Goal: Information Seeking & Learning: Learn about a topic

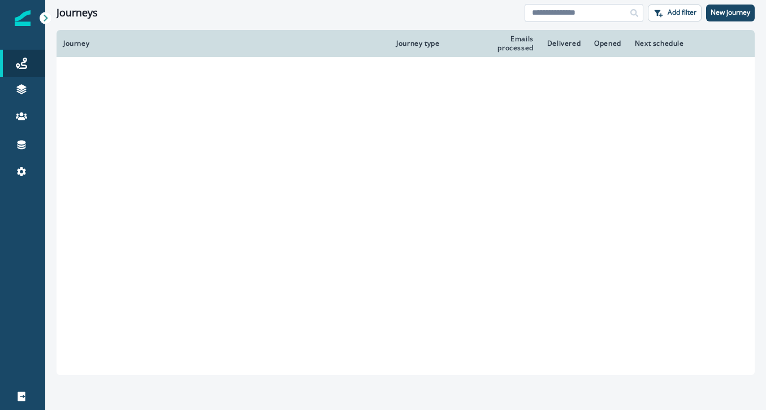
click at [574, 15] on input at bounding box center [583, 13] width 119 height 18
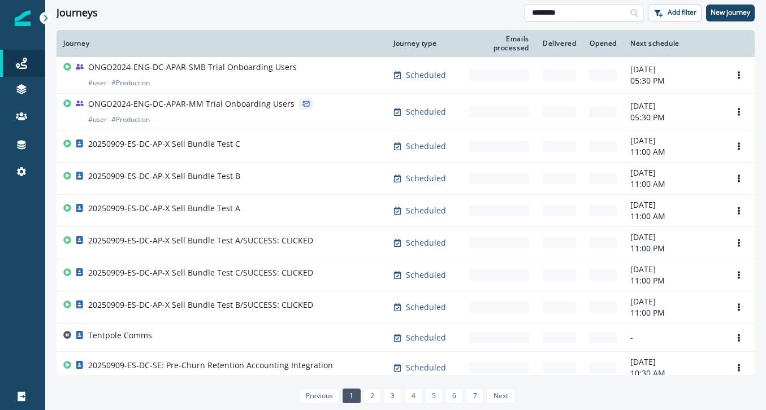
type input "********"
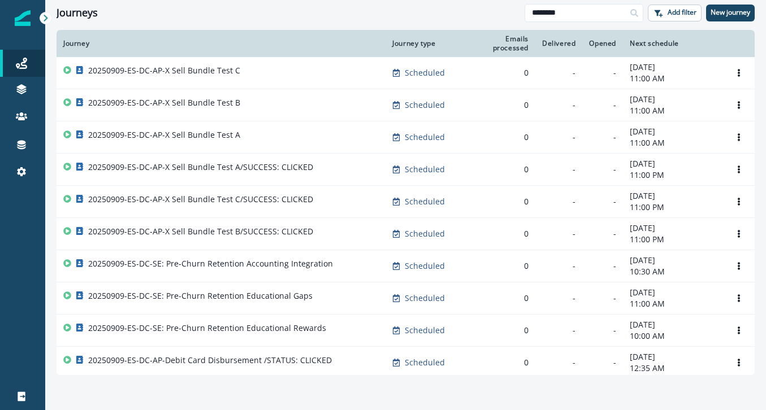
click at [333, 170] on div "20250909-ES-DC-AP-X Sell Bundle Test A/SUCCESS: CLICKED" at bounding box center [220, 170] width 315 height 16
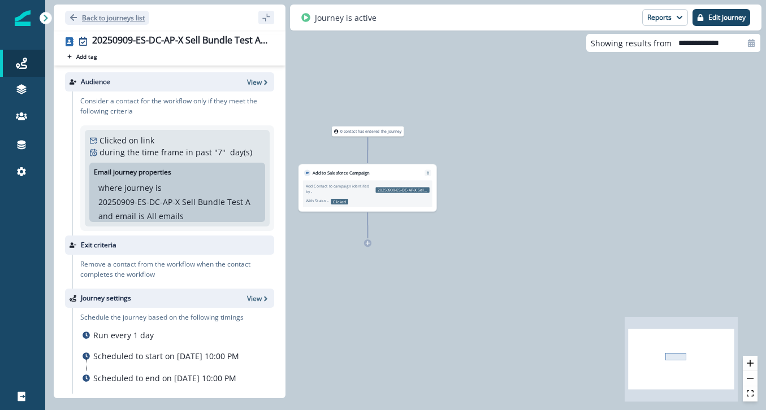
click at [68, 18] on button "Back to journeys list" at bounding box center [107, 18] width 84 height 14
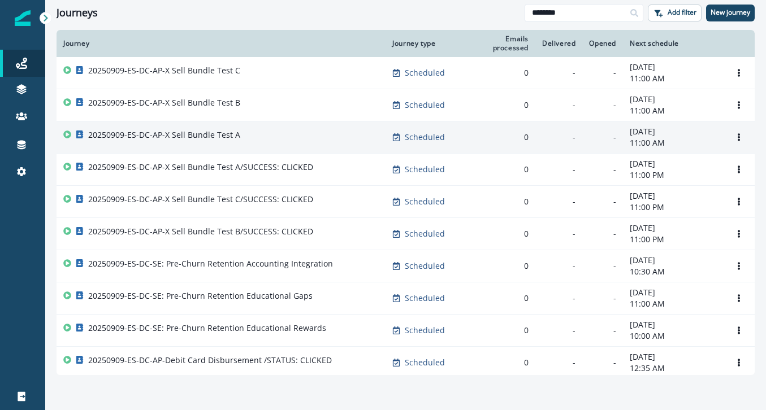
click at [222, 140] on p "20250909-ES-DC-AP-X Sell Bundle Test A" at bounding box center [164, 134] width 152 height 11
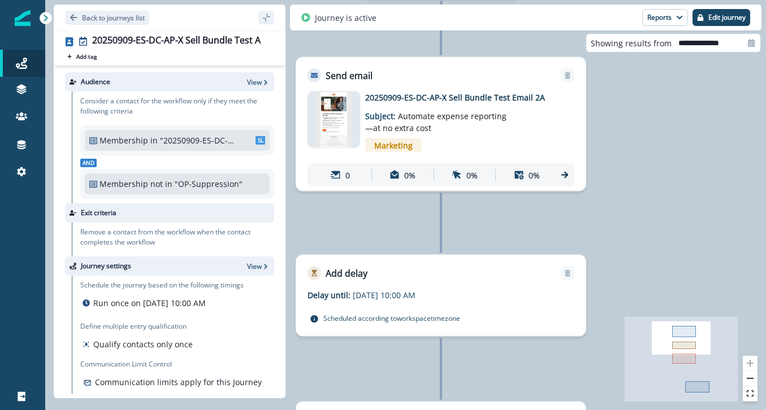
click at [331, 134] on img at bounding box center [333, 120] width 37 height 57
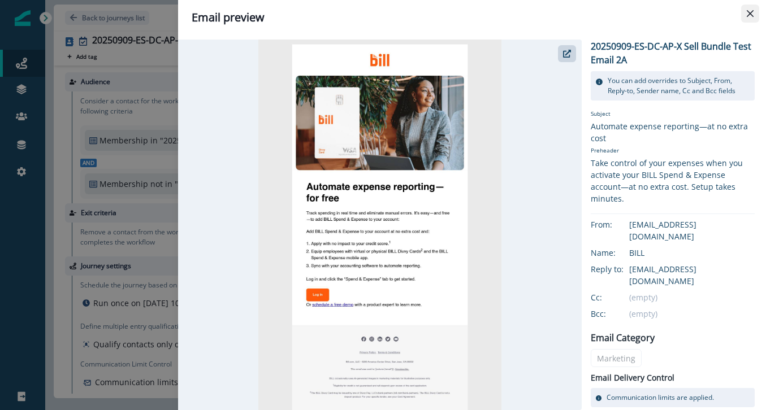
click at [753, 11] on icon "Close" at bounding box center [749, 13] width 7 height 7
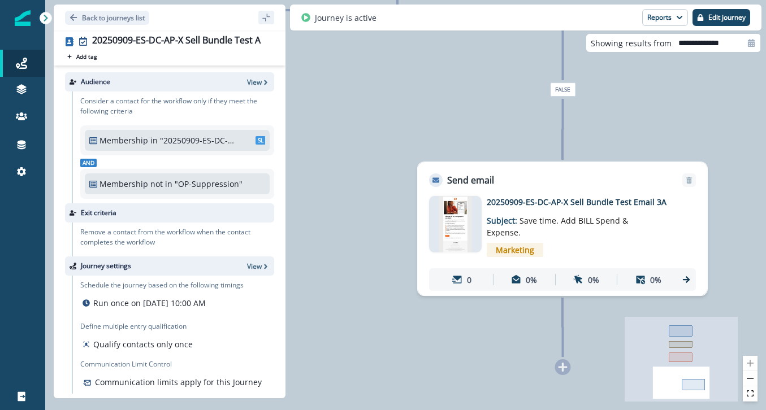
click at [499, 198] on p "20250909-ES-DC-AP-X Sell Bundle Test Email 3A" at bounding box center [576, 202] width 181 height 12
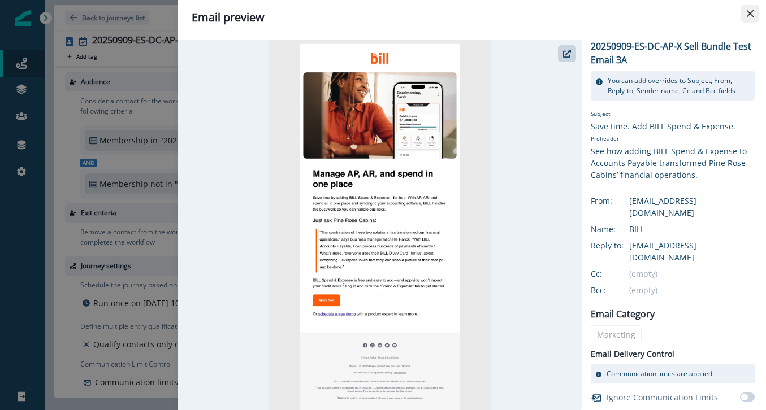
click at [744, 11] on button "Close" at bounding box center [750, 14] width 18 height 18
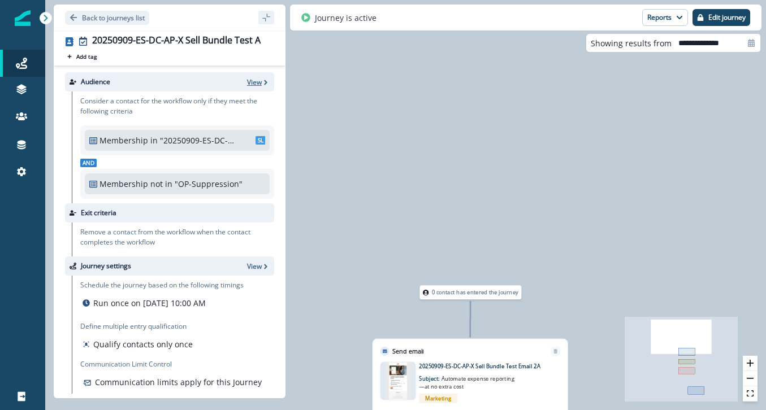
click at [258, 81] on p "View" at bounding box center [254, 82] width 15 height 10
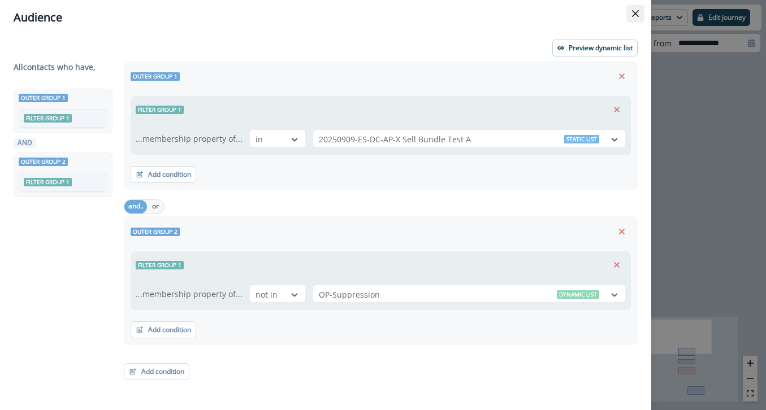
click at [632, 12] on icon "Close" at bounding box center [635, 13] width 7 height 7
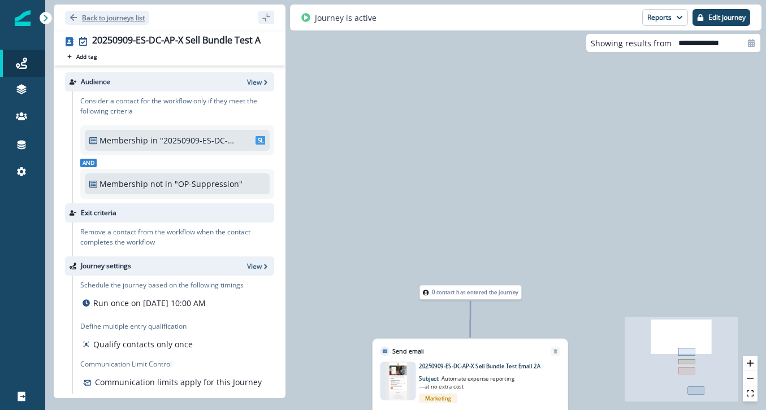
click at [72, 15] on icon "Go back" at bounding box center [73, 17] width 7 height 7
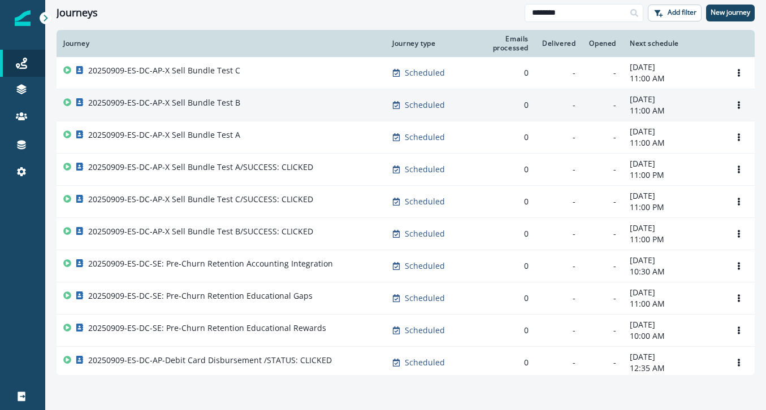
click at [233, 108] on p "20250909-ES-DC-AP-X Sell Bundle Test B" at bounding box center [164, 102] width 152 height 11
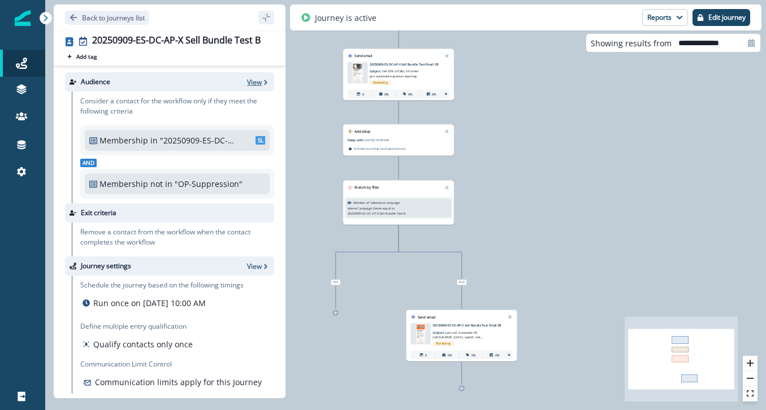
click at [252, 83] on p "View" at bounding box center [254, 82] width 15 height 10
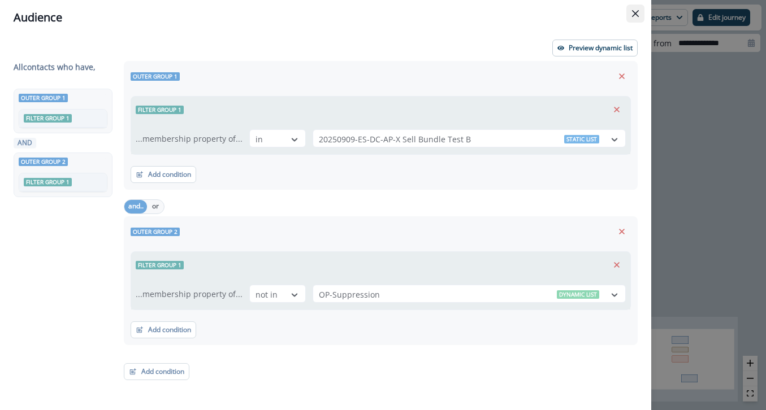
click at [632, 14] on icon "Close" at bounding box center [635, 13] width 7 height 7
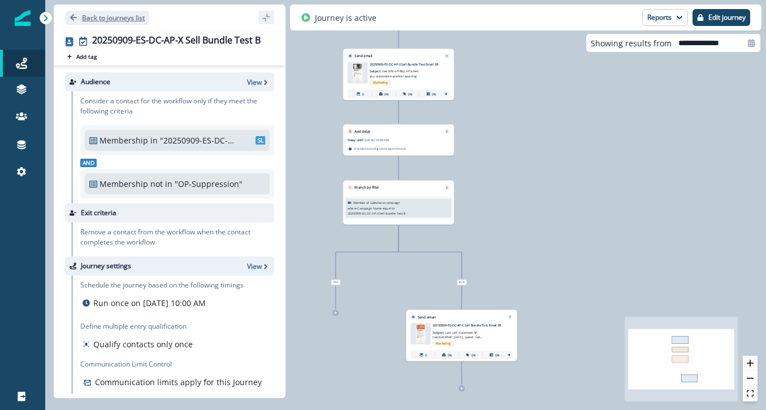
click at [68, 14] on button "Back to journeys list" at bounding box center [107, 18] width 84 height 14
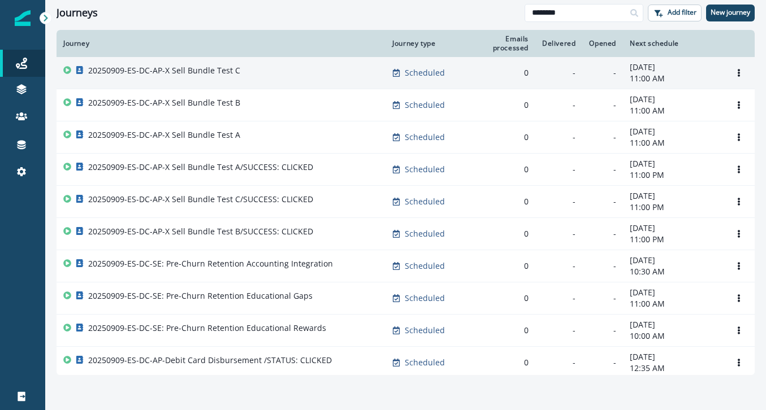
click at [239, 73] on div "20250909-ES-DC-AP-X Sell Bundle Test C" at bounding box center [220, 73] width 315 height 16
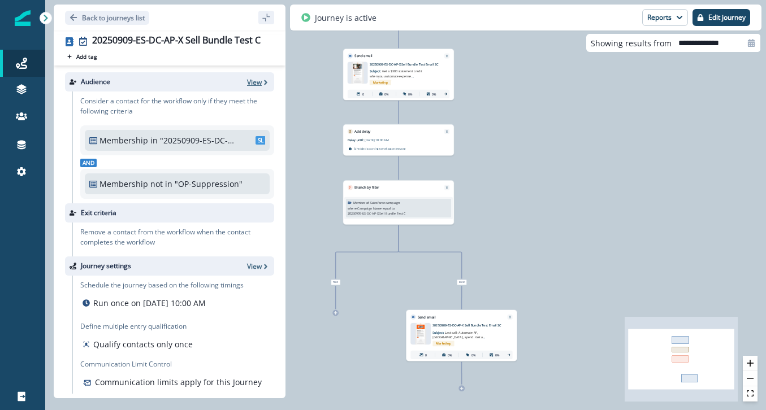
click at [256, 84] on p "View" at bounding box center [254, 82] width 15 height 10
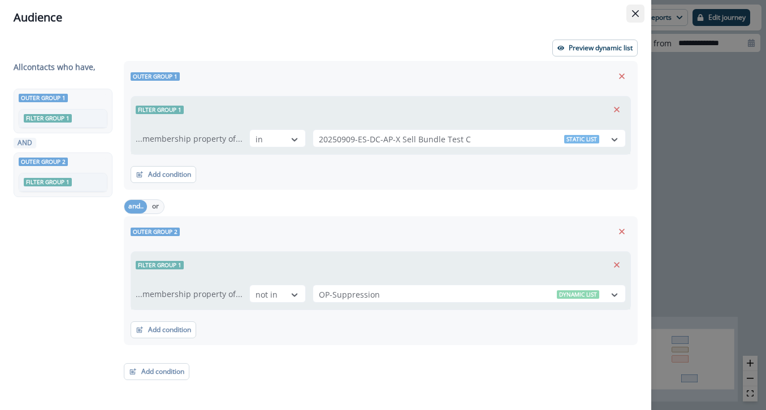
click at [636, 18] on button "Close" at bounding box center [635, 14] width 18 height 18
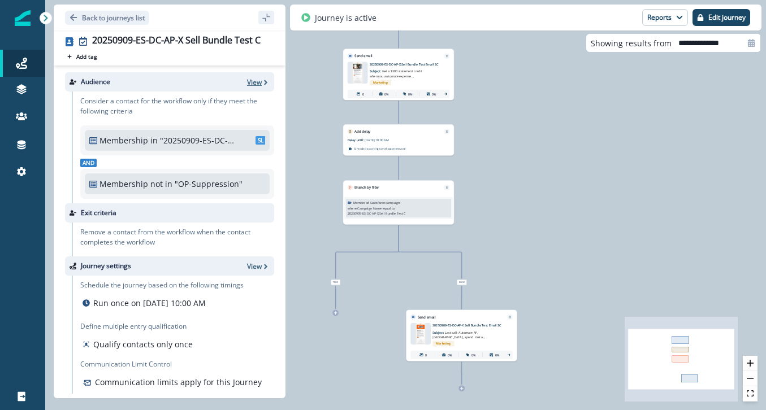
click at [259, 82] on p "View" at bounding box center [254, 82] width 15 height 10
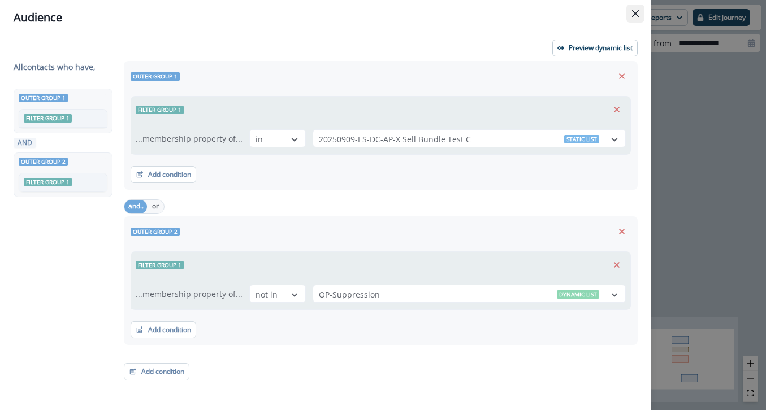
click at [629, 15] on button "Close" at bounding box center [635, 14] width 18 height 18
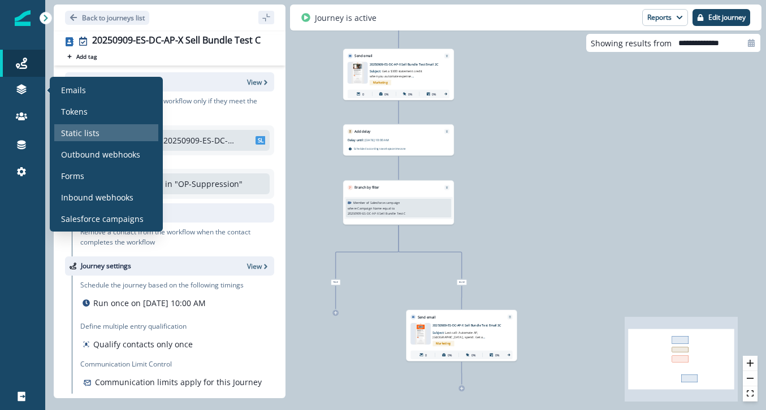
click at [72, 127] on p "Static lists" at bounding box center [80, 133] width 38 height 12
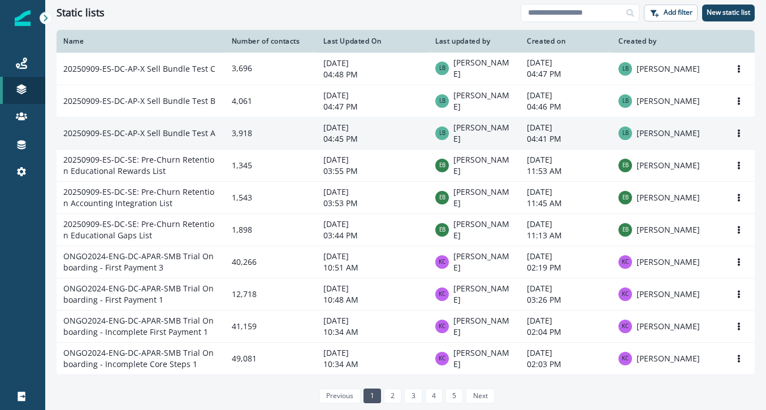
click at [190, 136] on td "20250909-ES-DC-AP-X Sell Bundle Test A" at bounding box center [141, 133] width 168 height 32
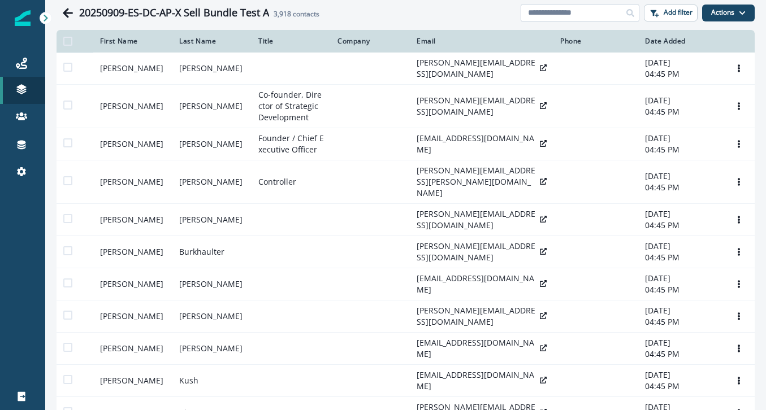
click at [574, 12] on input at bounding box center [579, 13] width 119 height 18
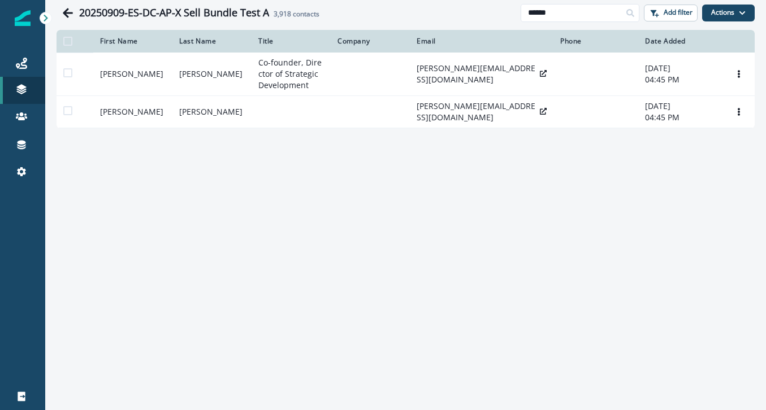
type input "******"
drag, startPoint x: 558, startPoint y: 14, endPoint x: 499, endPoint y: -10, distance: 63.7
click at [499, 0] on html "A newer version of Inflection.io is available. Refresh your page to load the la…" at bounding box center [383, 205] width 766 height 410
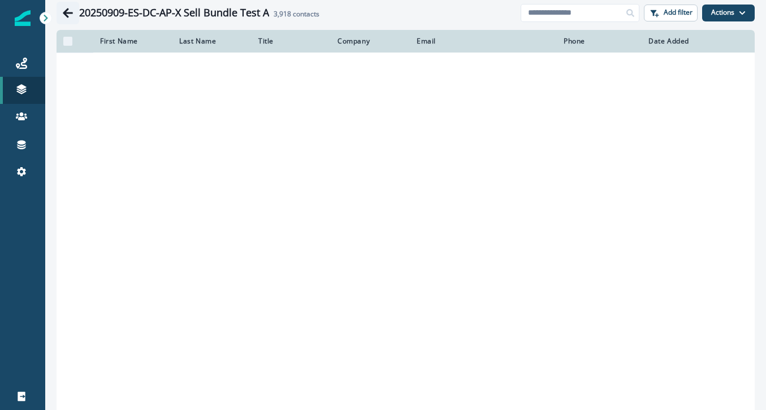
click at [66, 11] on icon "Go back" at bounding box center [68, 13] width 10 height 10
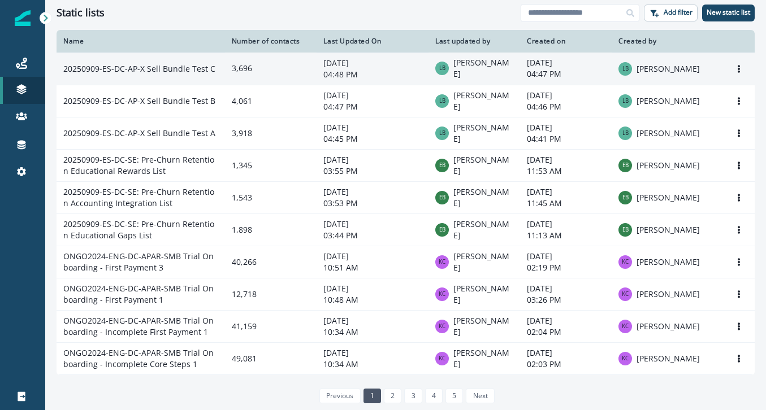
click at [199, 60] on td "20250909-ES-DC-AP-X Sell Bundle Test C" at bounding box center [141, 69] width 168 height 32
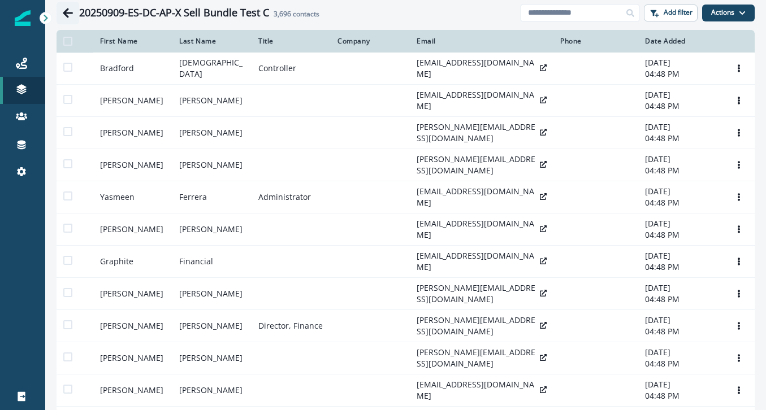
click at [62, 10] on button "Go back" at bounding box center [68, 13] width 23 height 23
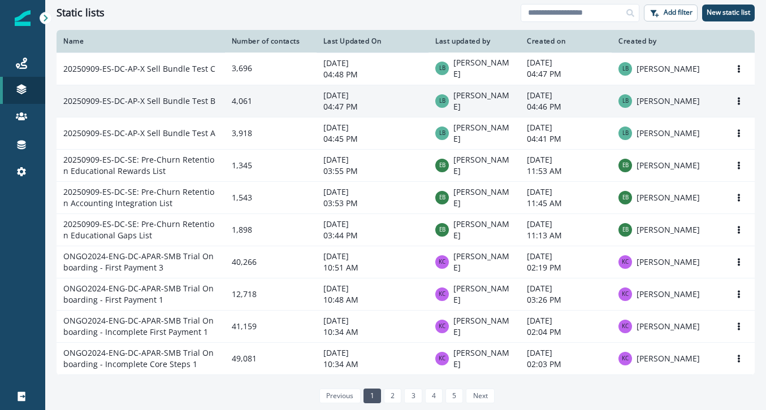
click at [185, 102] on td "20250909-ES-DC-AP-X Sell Bundle Test B" at bounding box center [141, 101] width 168 height 32
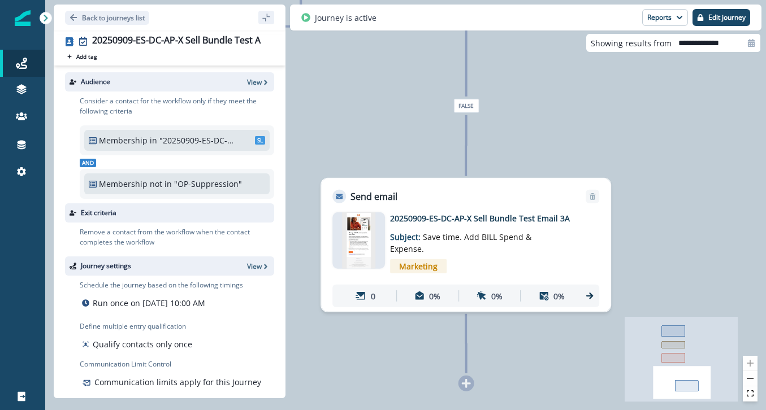
click at [344, 243] on img at bounding box center [359, 240] width 34 height 57
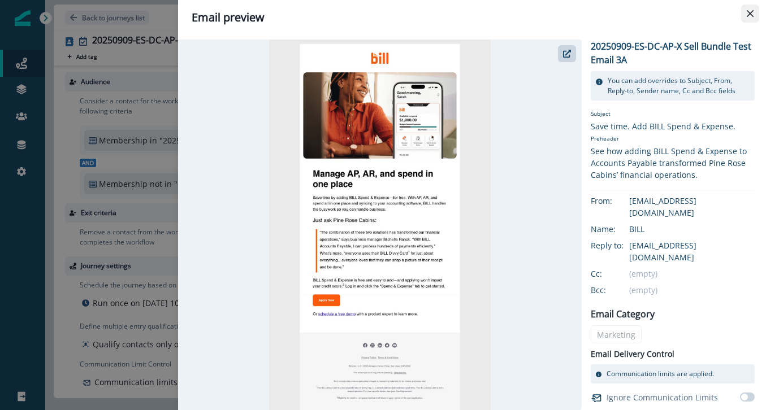
click at [752, 12] on icon "Close" at bounding box center [749, 13] width 7 height 7
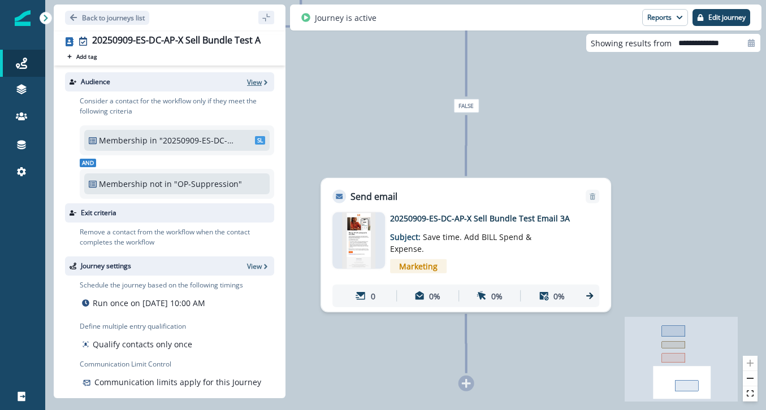
click at [260, 82] on p "View" at bounding box center [254, 82] width 15 height 10
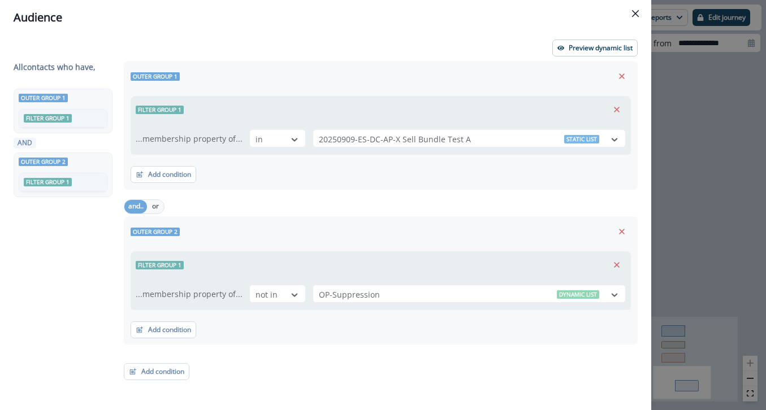
click at [696, 116] on div "Audience Preview dynamic list All contact s who have, Outer group 1 Filter grou…" at bounding box center [383, 205] width 766 height 410
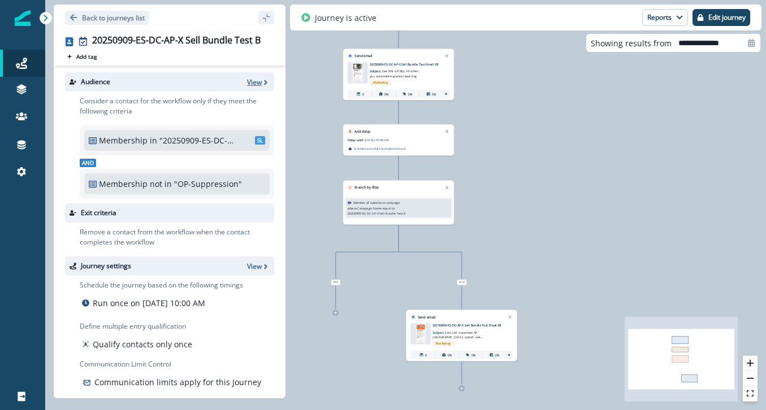
click at [262, 80] on icon "button" at bounding box center [266, 83] width 8 height 8
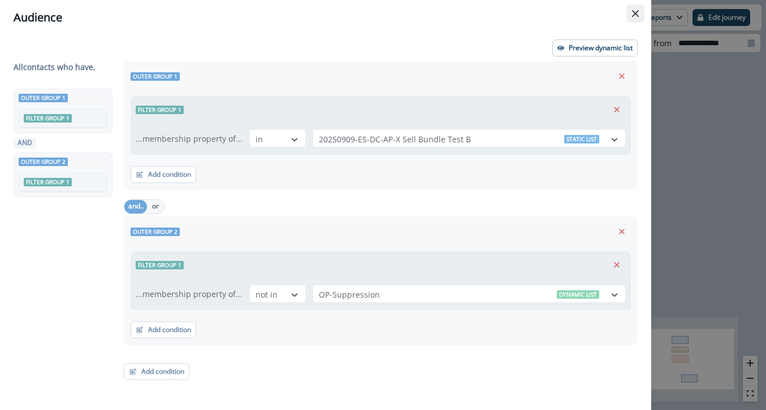
click at [630, 16] on button "Close" at bounding box center [635, 14] width 18 height 18
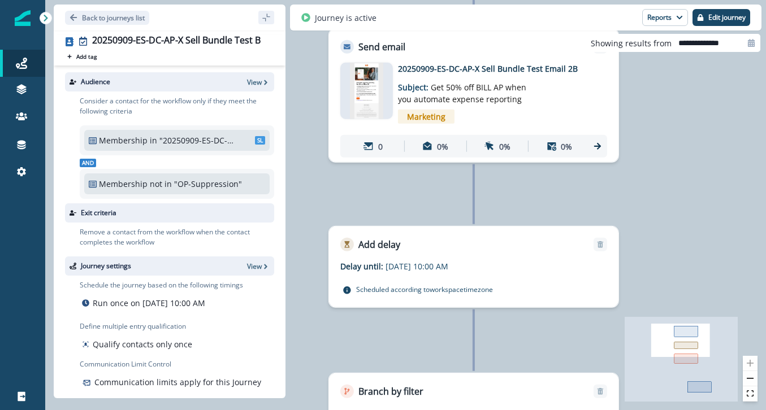
click at [376, 91] on img at bounding box center [366, 91] width 33 height 57
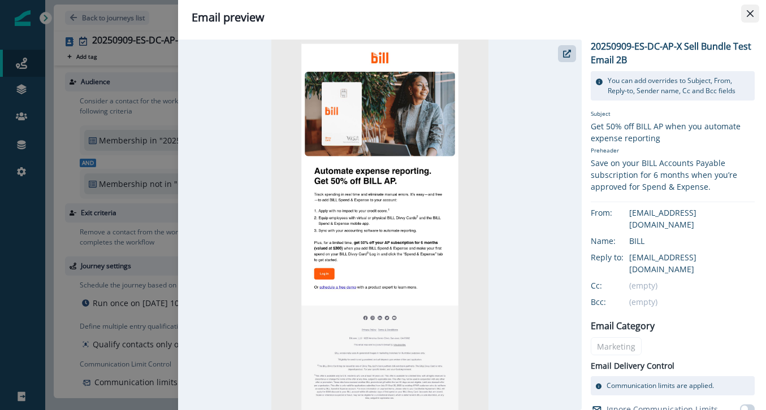
click at [750, 14] on icon "Close" at bounding box center [749, 13] width 7 height 7
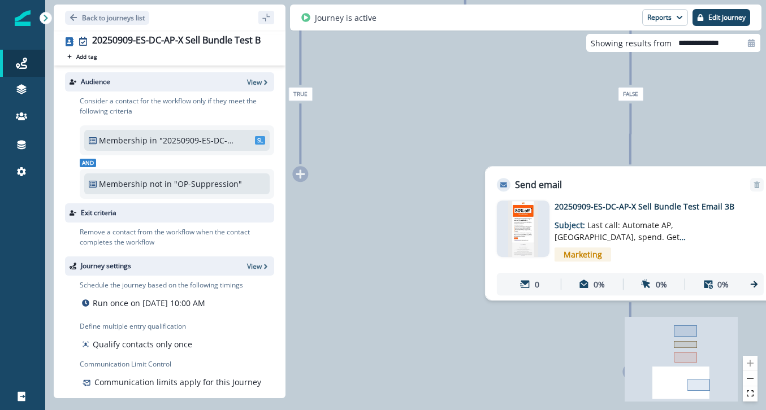
click at [516, 221] on img at bounding box center [523, 229] width 30 height 57
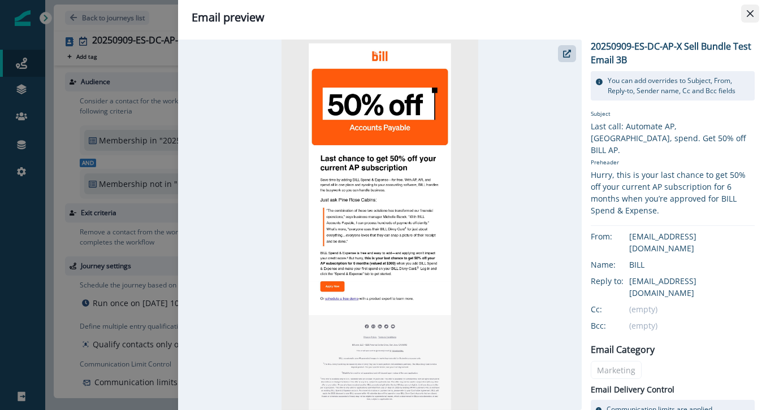
click at [742, 16] on button "Close" at bounding box center [750, 14] width 18 height 18
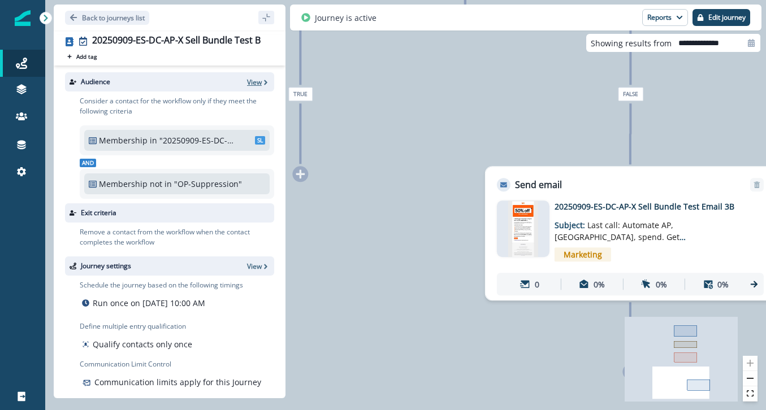
click at [257, 81] on p "View" at bounding box center [254, 82] width 15 height 10
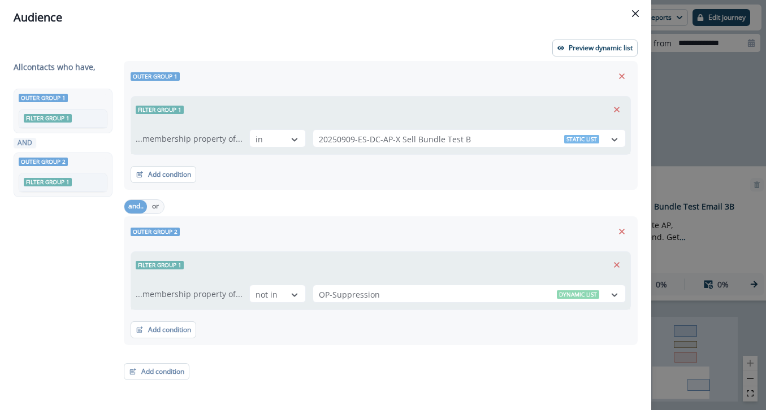
click at [680, 85] on div "Audience Preview dynamic list All contact s who have, Outer group 1 Filter grou…" at bounding box center [383, 205] width 766 height 410
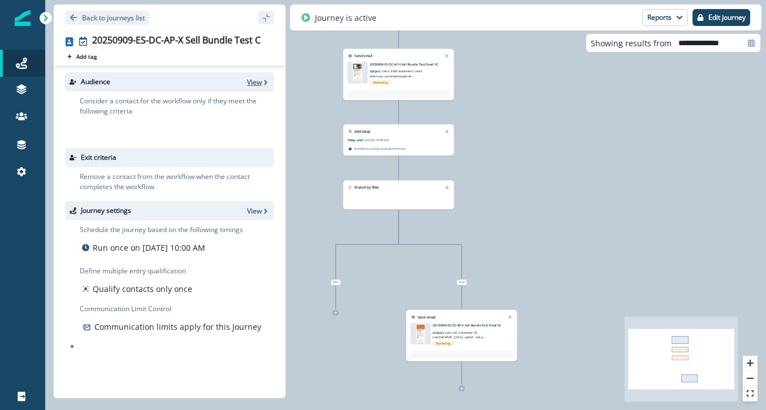
click at [260, 79] on p "View" at bounding box center [254, 82] width 15 height 10
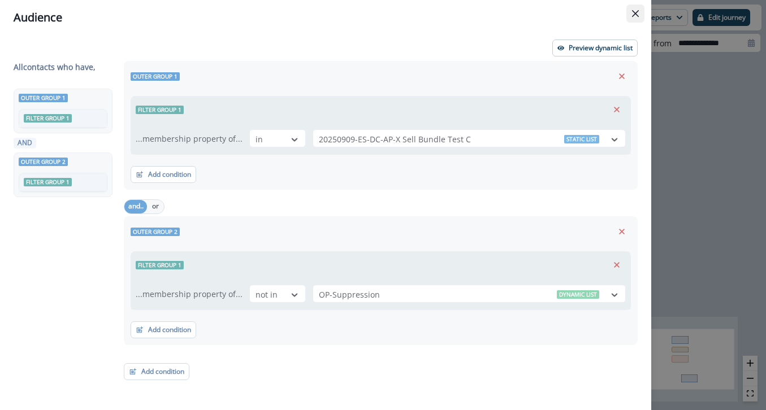
click at [631, 12] on button "Close" at bounding box center [635, 14] width 18 height 18
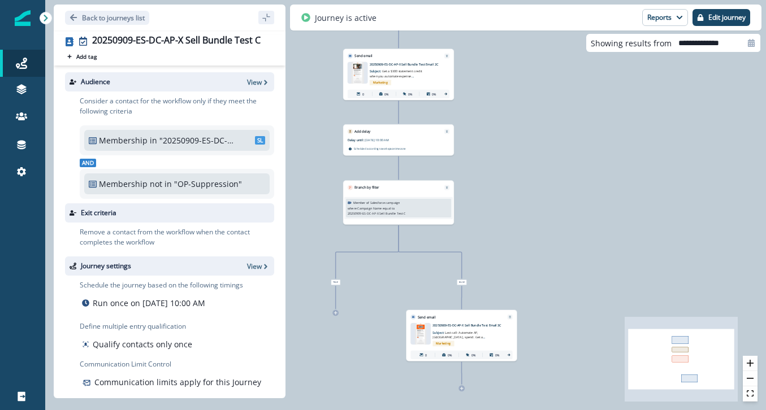
click at [355, 77] on img at bounding box center [357, 72] width 13 height 21
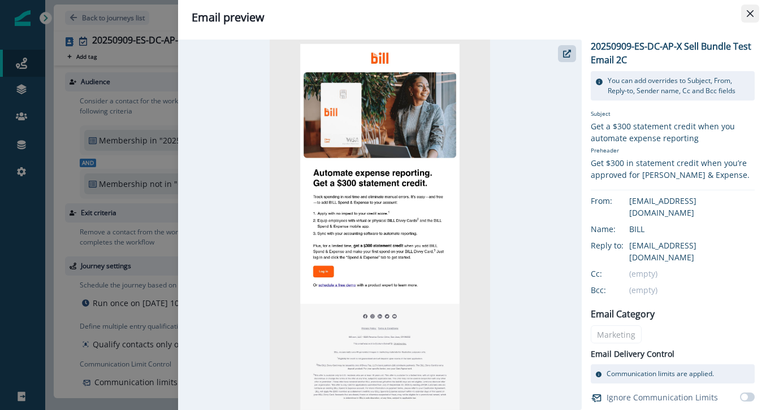
click at [754, 14] on button "Close" at bounding box center [750, 14] width 18 height 18
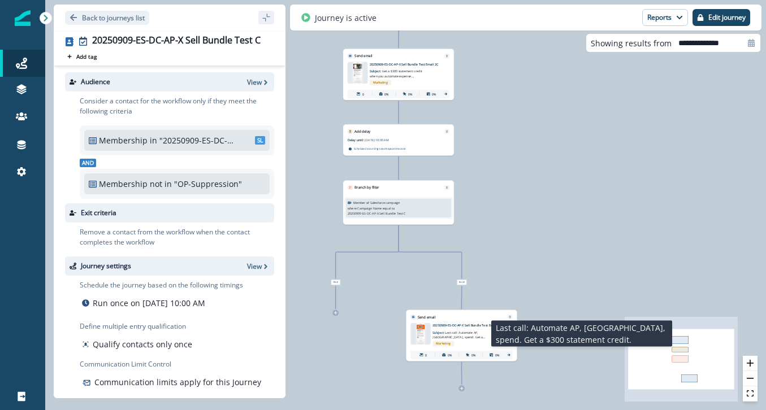
click at [452, 329] on p "Subject: Last call: Automate AP, AR, spend. Get a $300 statement credit." at bounding box center [459, 334] width 54 height 12
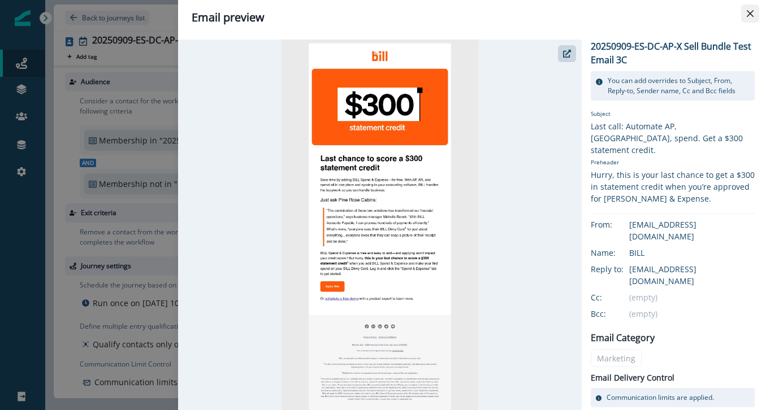
click at [750, 11] on icon "Close" at bounding box center [749, 13] width 7 height 7
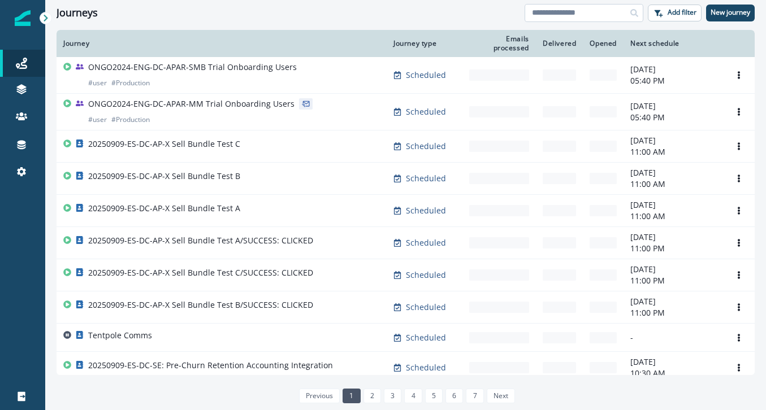
click at [588, 11] on input at bounding box center [583, 13] width 119 height 18
type input "******"
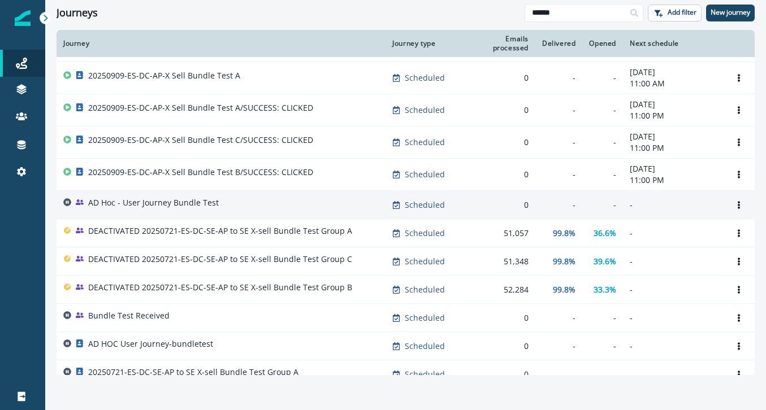
scroll to position [73, 0]
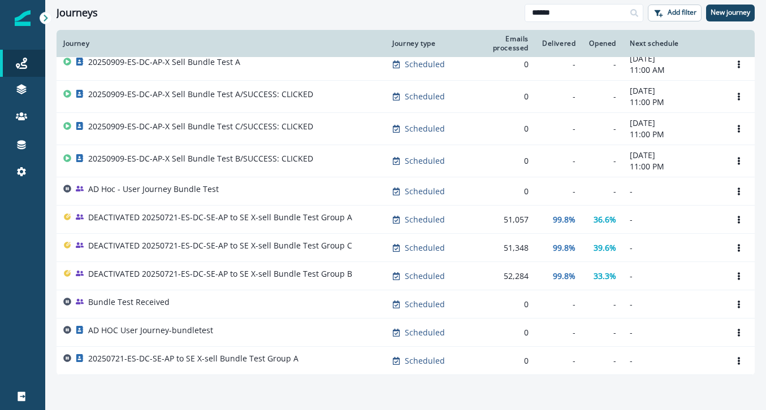
click at [272, 220] on p "DEACTIVATED 20250721-ES-DC-SE-AP to SE X-sell Bundle Test Group A" at bounding box center [220, 217] width 264 height 11
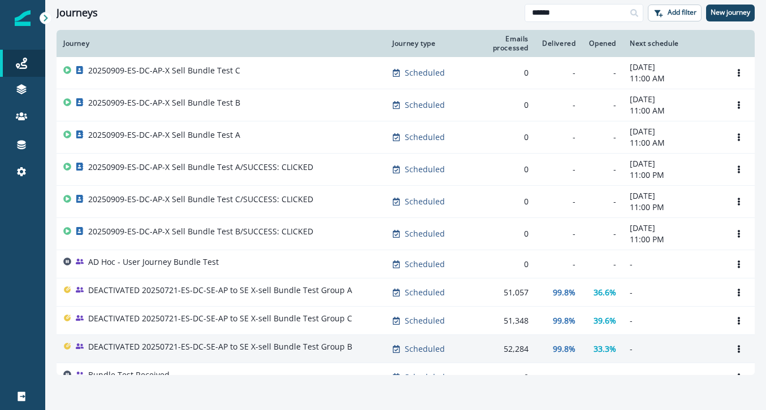
click at [329, 342] on p "DEACTIVATED 20250721-ES-DC-SE-AP to SE X-sell Bundle Test Group B" at bounding box center [220, 346] width 264 height 11
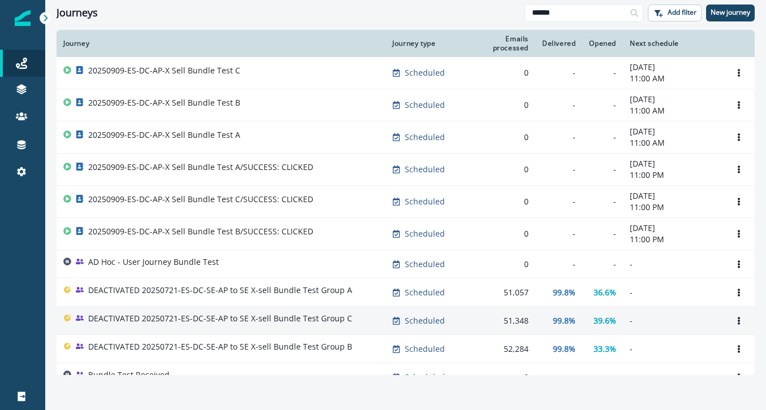
click at [309, 324] on p "DEACTIVATED 20250721-ES-DC-SE-AP to SE X-sell Bundle Test Group C" at bounding box center [220, 318] width 264 height 11
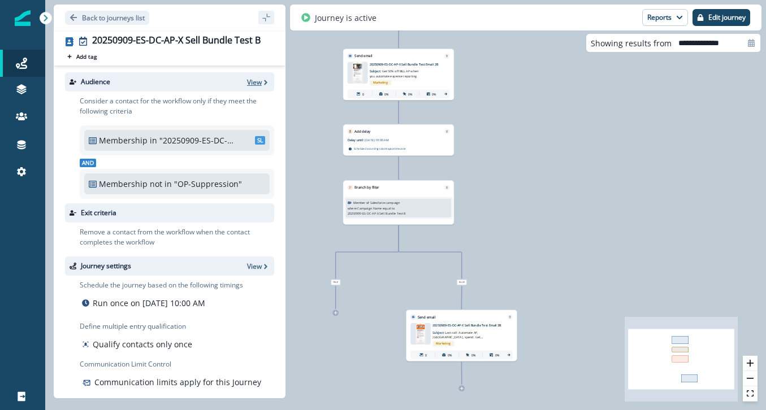
click at [261, 85] on p "View" at bounding box center [254, 82] width 15 height 10
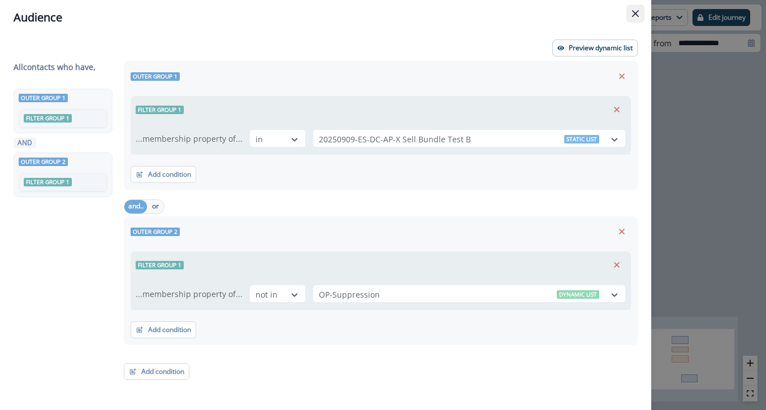
click at [636, 9] on button "Close" at bounding box center [635, 14] width 18 height 18
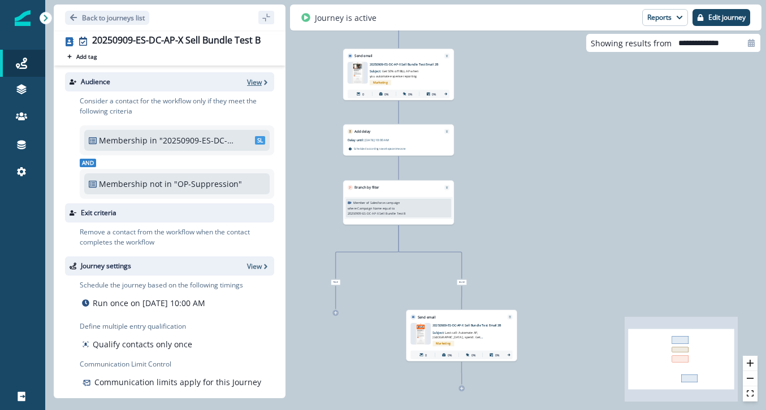
click at [255, 80] on p "View" at bounding box center [254, 82] width 15 height 10
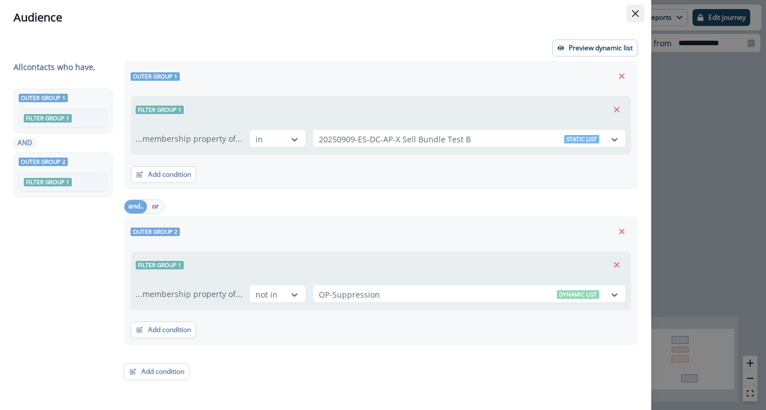
click at [628, 10] on button "Close" at bounding box center [635, 14] width 18 height 18
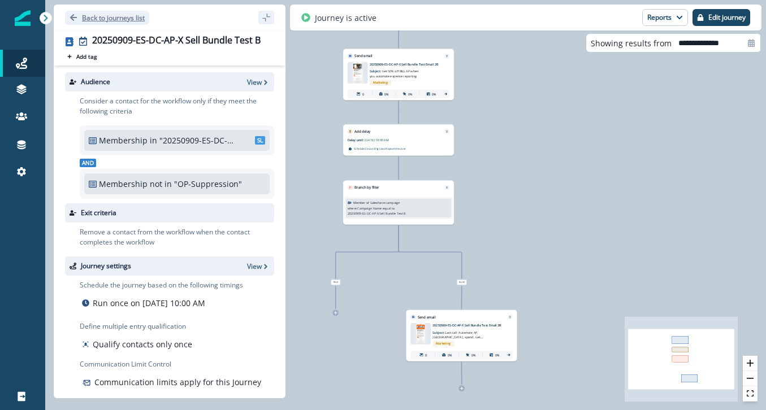
click at [69, 17] on button "Back to journeys list" at bounding box center [107, 18] width 84 height 14
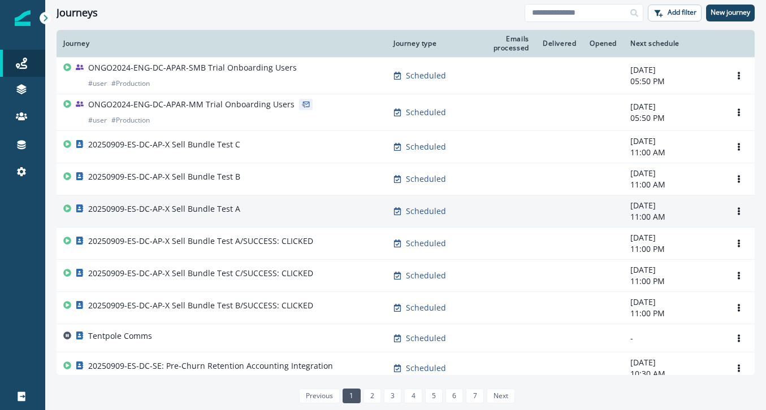
click at [220, 208] on p "20250909-ES-DC-AP-X Sell Bundle Test A" at bounding box center [164, 208] width 152 height 11
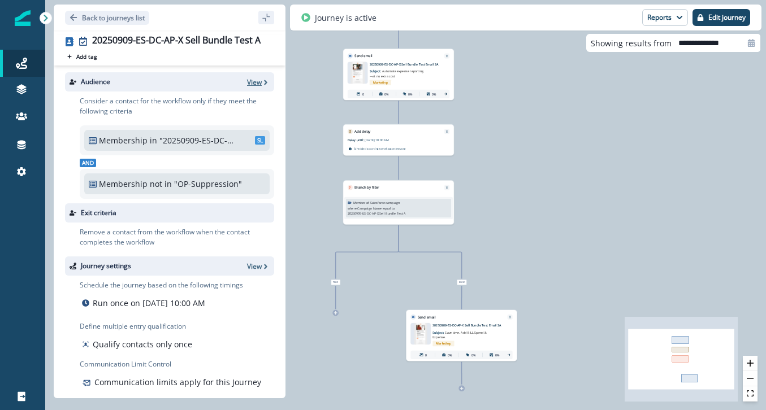
click at [260, 79] on p "View" at bounding box center [254, 82] width 15 height 10
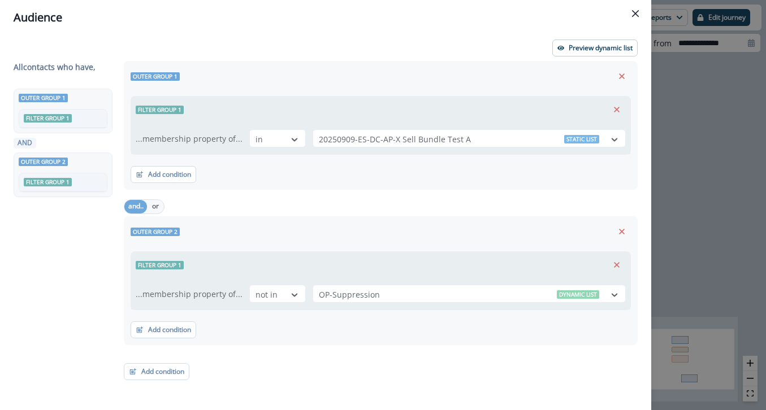
click at [667, 120] on div "Audience Preview dynamic list All contact s who have, Outer group 1 Filter grou…" at bounding box center [383, 205] width 766 height 410
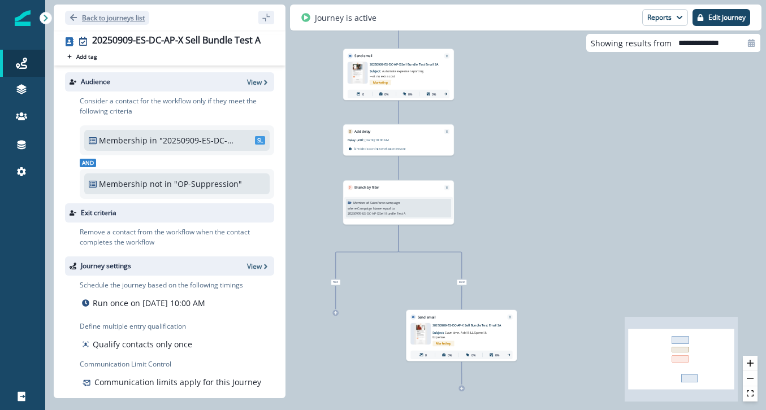
click at [75, 15] on icon "Go back" at bounding box center [73, 18] width 8 height 8
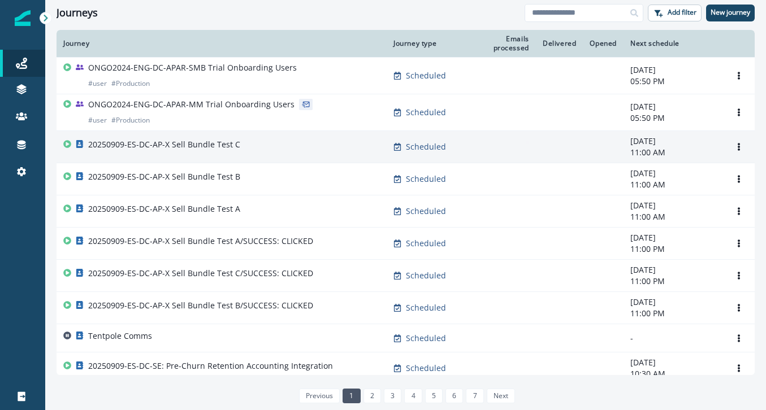
click at [220, 148] on p "20250909-ES-DC-AP-X Sell Bundle Test C" at bounding box center [164, 144] width 152 height 11
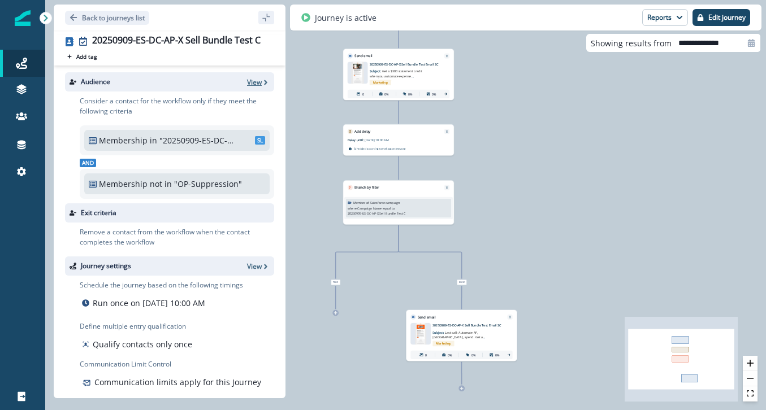
click at [252, 84] on p "View" at bounding box center [254, 82] width 15 height 10
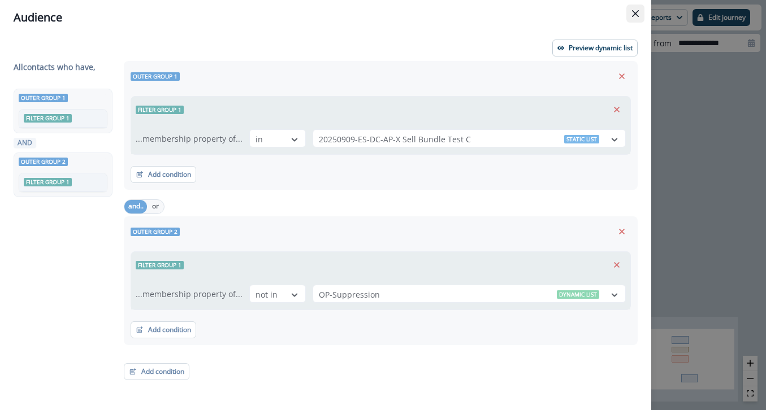
click at [636, 10] on icon "Close" at bounding box center [635, 13] width 7 height 7
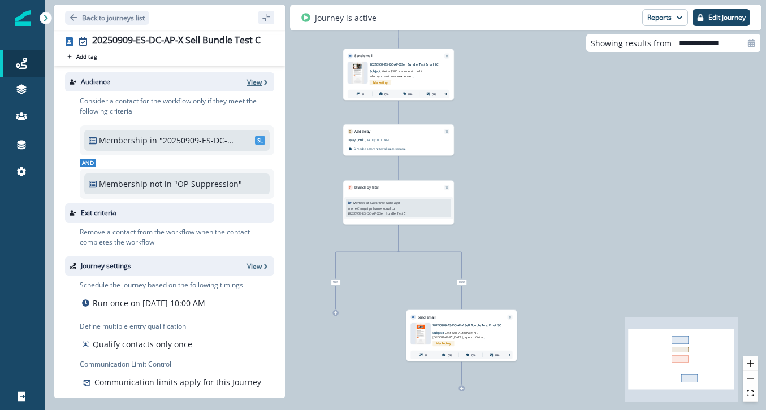
click at [253, 83] on p "View" at bounding box center [254, 82] width 15 height 10
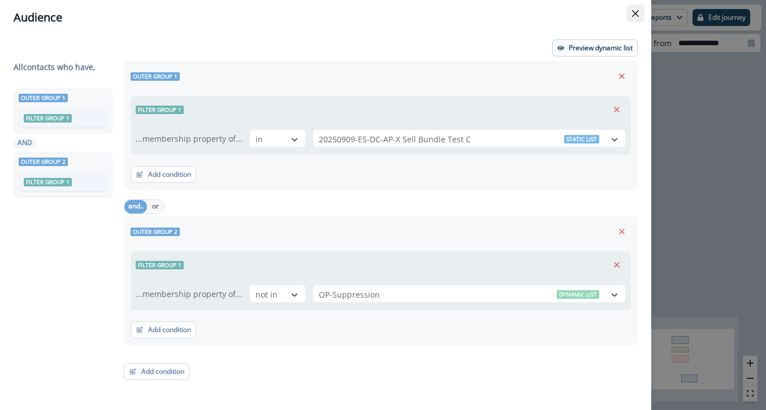
click at [632, 11] on icon "Close" at bounding box center [635, 13] width 7 height 7
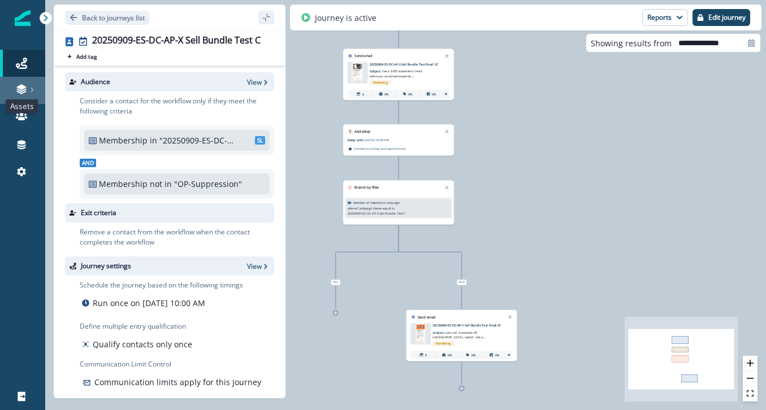
click at [21, 94] on icon at bounding box center [21, 92] width 10 height 3
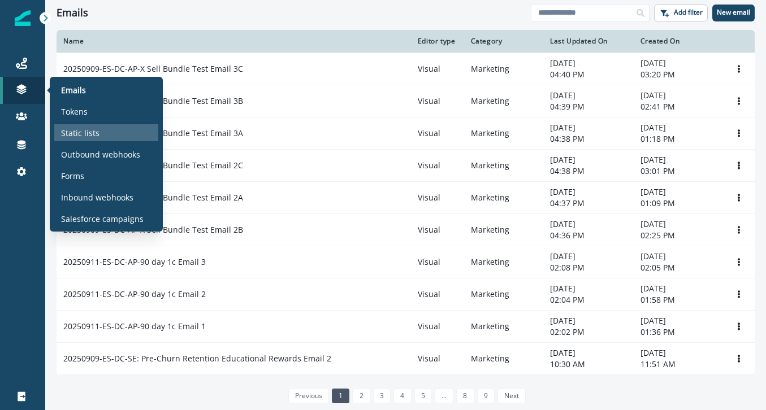
click at [82, 128] on p "Static lists" at bounding box center [80, 133] width 38 height 12
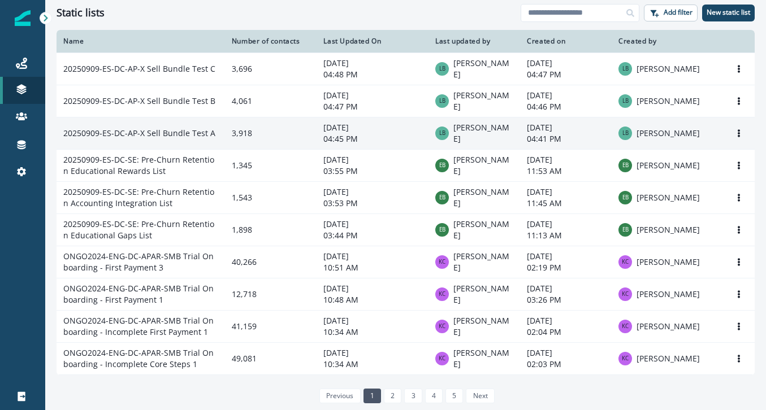
click at [172, 132] on td "20250909-ES-DC-AP-X Sell Bundle Test A" at bounding box center [141, 133] width 168 height 32
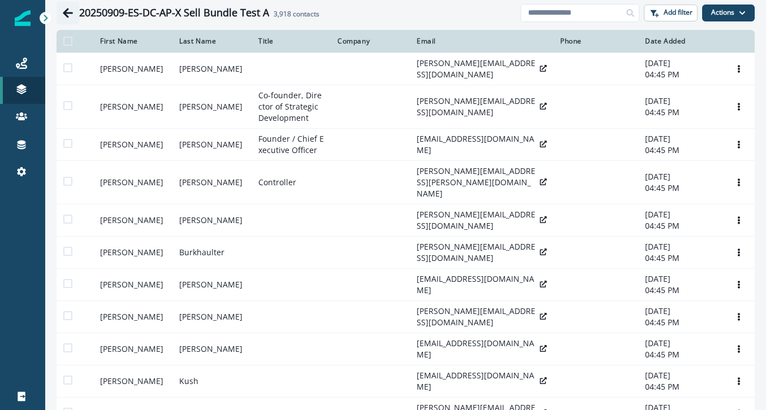
click at [61, 18] on button "Go back" at bounding box center [68, 13] width 23 height 23
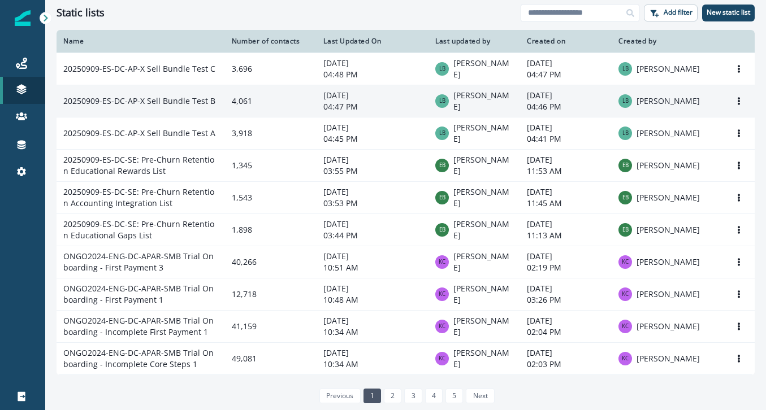
click at [188, 106] on td "20250909-ES-DC-AP-X Sell Bundle Test B" at bounding box center [141, 101] width 168 height 32
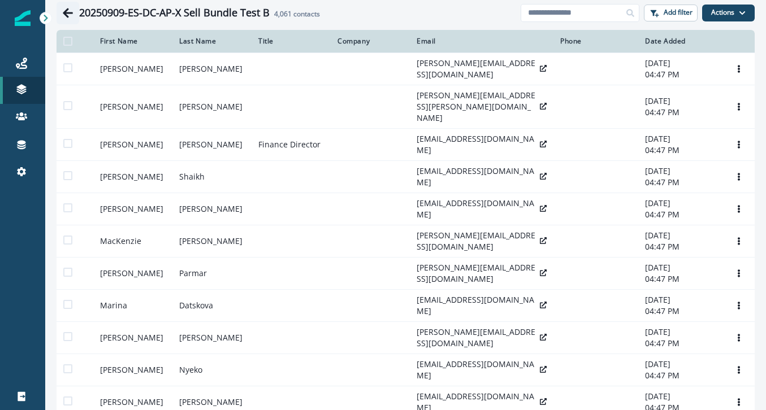
click at [72, 15] on icon "Go back" at bounding box center [67, 12] width 11 height 11
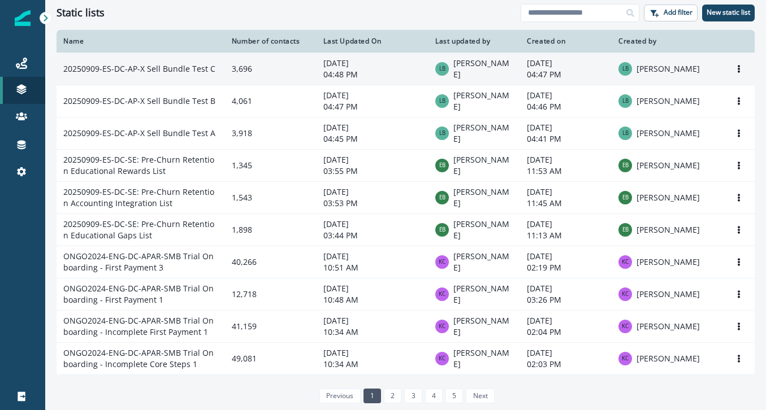
click at [202, 68] on td "20250909-ES-DC-AP-X Sell Bundle Test C" at bounding box center [141, 69] width 168 height 32
